Goal: Transaction & Acquisition: Obtain resource

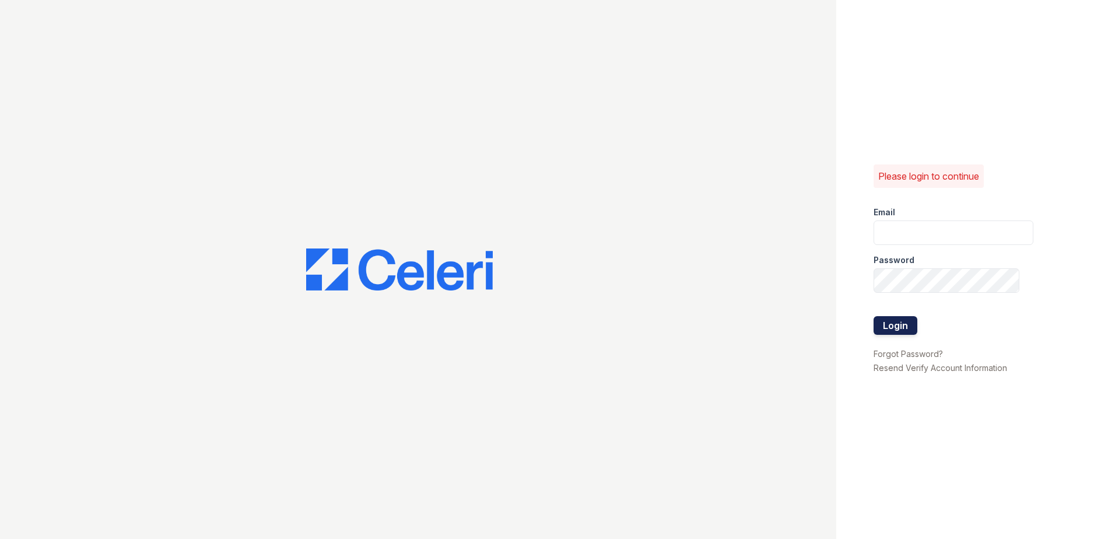
type input "[EMAIL_ADDRESS][DOMAIN_NAME]"
click at [882, 326] on button "Login" at bounding box center [896, 325] width 44 height 19
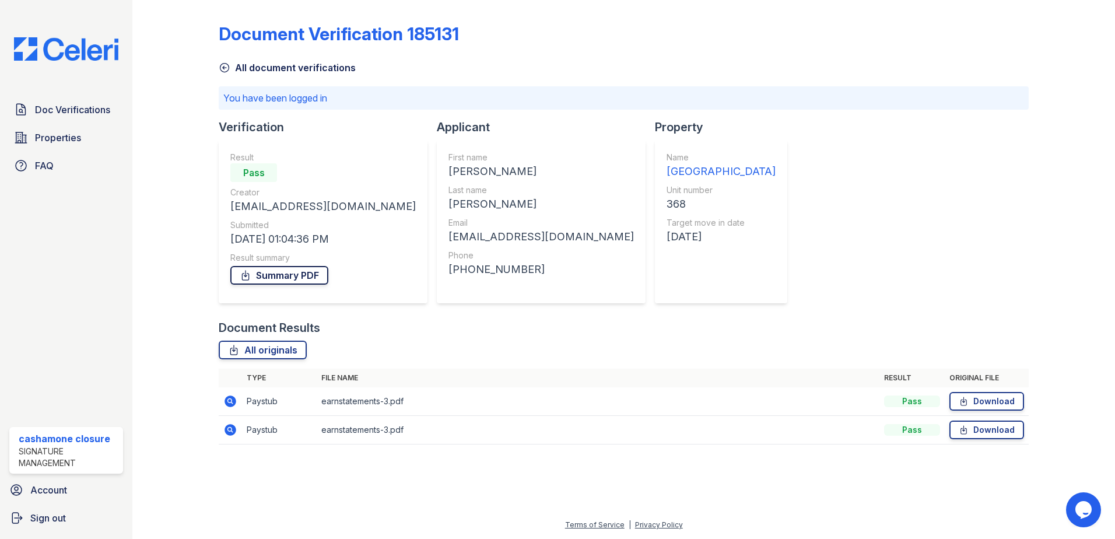
click at [282, 278] on link "Summary PDF" at bounding box center [279, 275] width 98 height 19
click at [974, 428] on link "Download" at bounding box center [987, 430] width 75 height 19
click at [979, 392] on link "Download" at bounding box center [987, 401] width 75 height 19
click at [313, 271] on link "Summary PDF" at bounding box center [279, 275] width 98 height 19
click at [232, 432] on icon at bounding box center [230, 430] width 14 height 14
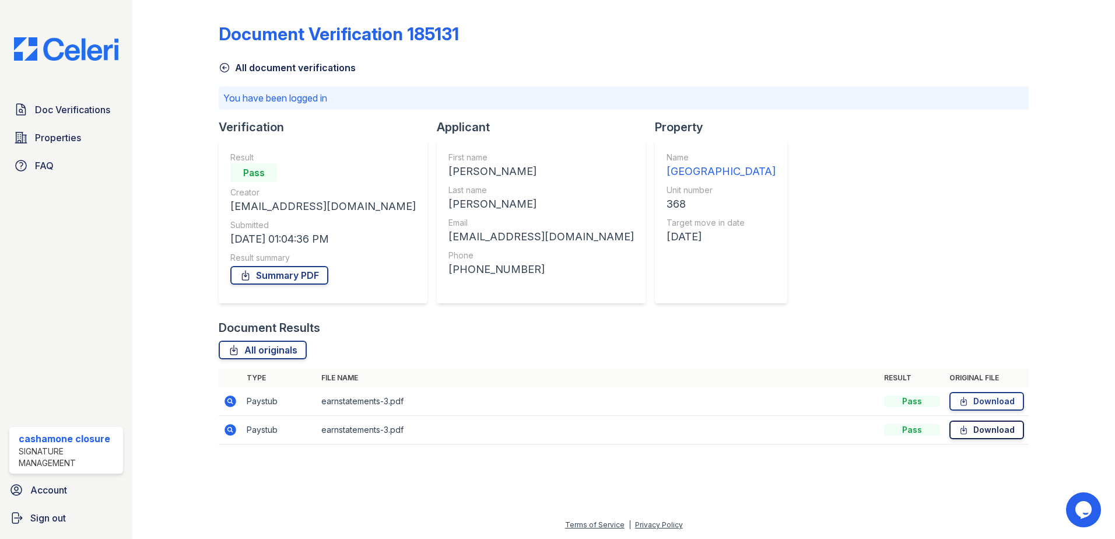
click at [971, 436] on link "Download" at bounding box center [987, 430] width 75 height 19
click at [961, 401] on icon at bounding box center [964, 402] width 10 height 12
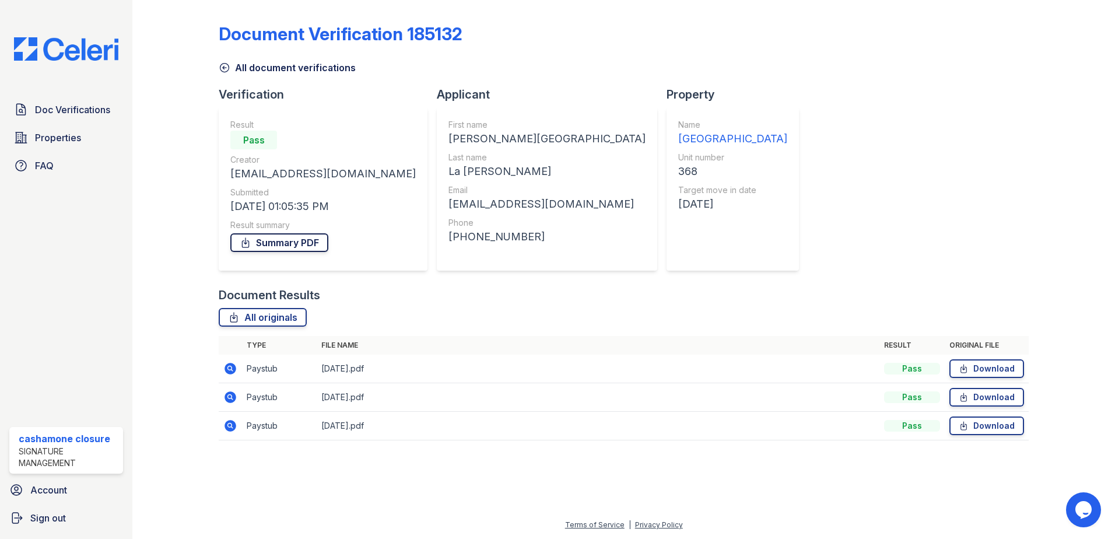
click at [293, 243] on link "Summary PDF" at bounding box center [279, 242] width 98 height 19
click at [979, 428] on link "Download" at bounding box center [987, 426] width 75 height 19
click at [993, 394] on link "Download" at bounding box center [987, 397] width 75 height 19
click at [991, 374] on link "Download" at bounding box center [987, 368] width 75 height 19
